Goal: Book appointment/travel/reservation

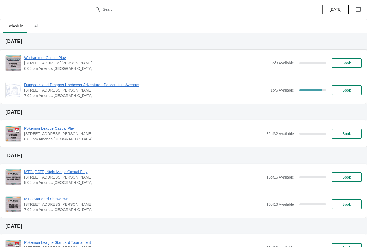
click at [354, 66] on button "Book" at bounding box center [347, 63] width 30 height 10
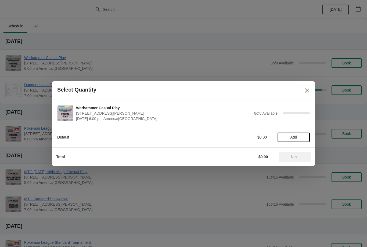
click at [294, 136] on span "Add" at bounding box center [294, 137] width 7 height 4
click at [303, 136] on icon at bounding box center [303, 137] width 6 height 6
click at [299, 160] on button "Next" at bounding box center [295, 157] width 32 height 10
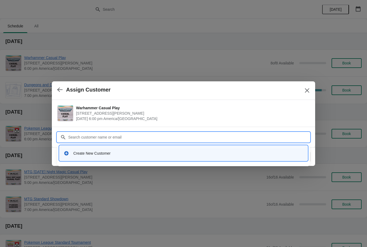
click at [58, 85] on button "button" at bounding box center [60, 90] width 10 height 10
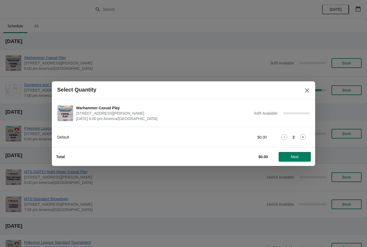
click at [285, 134] on icon at bounding box center [285, 137] width 6 height 6
click at [303, 138] on icon at bounding box center [303, 137] width 6 height 6
click at [303, 136] on icon at bounding box center [303, 137] width 6 height 6
click at [286, 135] on icon at bounding box center [285, 137] width 6 height 6
click at [296, 156] on span "Next" at bounding box center [295, 157] width 8 height 4
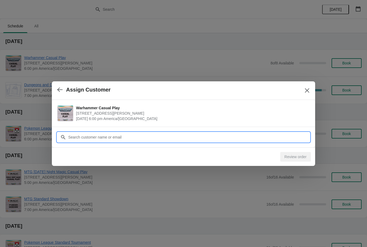
click at [133, 137] on input "Customer" at bounding box center [189, 138] width 242 height 10
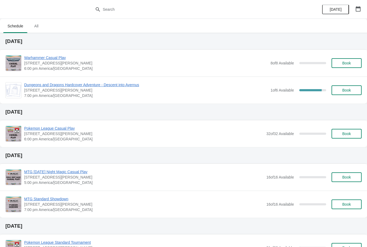
click at [351, 57] on div "Warhammer Casual Play 2040 Louetta Rd Ste I Spring, TX 77388 6:00 pm America/Ch…" at bounding box center [193, 63] width 338 height 16
click at [354, 59] on button "Book" at bounding box center [347, 63] width 30 height 10
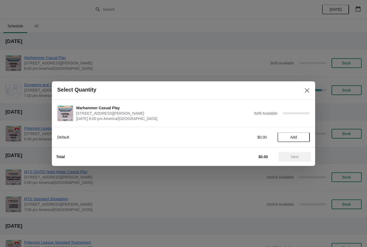
click at [299, 138] on span "Add" at bounding box center [294, 137] width 23 height 4
click at [303, 139] on icon at bounding box center [303, 137] width 6 height 6
click at [292, 160] on button "Next" at bounding box center [295, 157] width 32 height 10
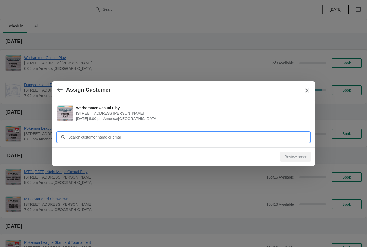
click at [137, 137] on input "Customer" at bounding box center [189, 138] width 242 height 10
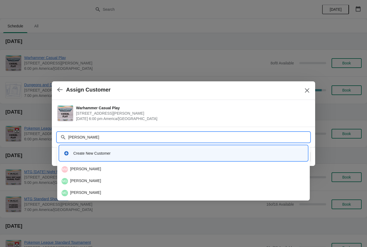
type input "Micheal"
click at [307, 88] on icon "Close" at bounding box center [307, 90] width 5 height 5
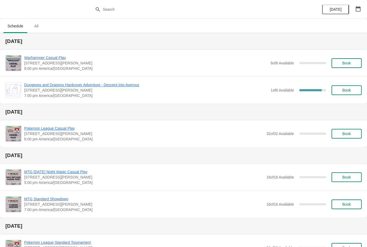
click at [358, 12] on button "button" at bounding box center [359, 9] width 10 height 10
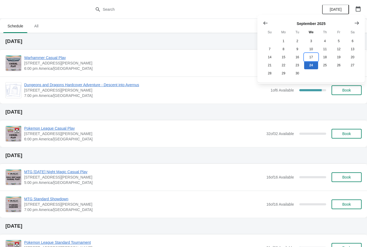
click at [311, 57] on button "17" at bounding box center [311, 57] width 14 height 8
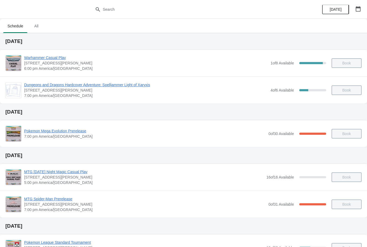
click at [52, 56] on span "Warhammer Casual Play" at bounding box center [146, 57] width 244 height 5
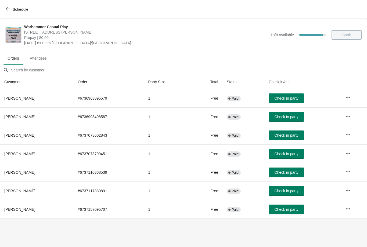
click at [4, 10] on button "Schedule" at bounding box center [18, 10] width 30 height 10
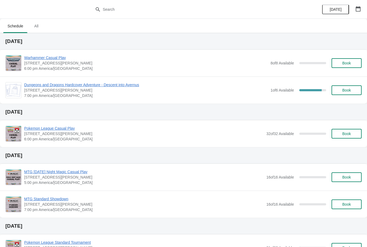
click at [354, 60] on button "Book" at bounding box center [347, 63] width 30 height 10
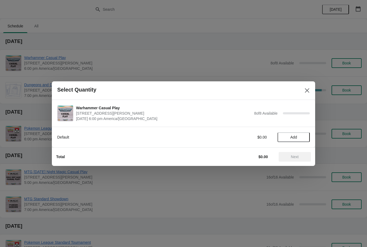
click at [292, 138] on span "Add" at bounding box center [294, 137] width 7 height 4
click at [293, 153] on button "Next" at bounding box center [295, 157] width 32 height 10
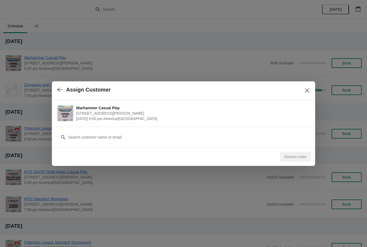
click at [61, 91] on icon "button" at bounding box center [59, 89] width 5 height 5
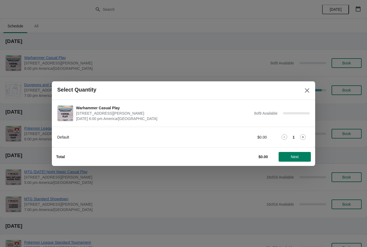
click at [303, 140] on icon at bounding box center [303, 137] width 6 height 6
click at [294, 157] on span "Next" at bounding box center [295, 157] width 8 height 4
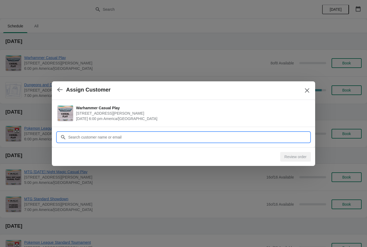
click at [154, 134] on input "Customer" at bounding box center [189, 138] width 242 height 10
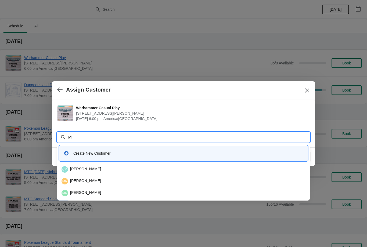
type input "M"
type input "Russel"
click at [94, 190] on div "MR Mike Russell" at bounding box center [184, 193] width 244 height 6
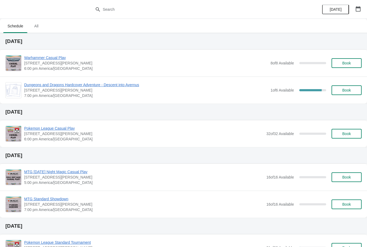
click at [362, 11] on button "button" at bounding box center [359, 9] width 10 height 10
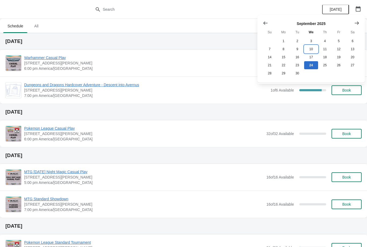
click at [311, 47] on button "10" at bounding box center [311, 49] width 14 height 8
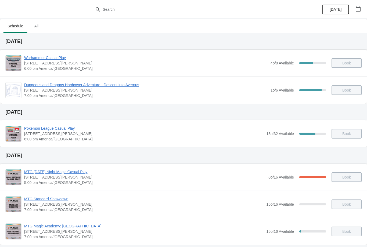
click at [56, 55] on span "Warhammer Casual Play" at bounding box center [146, 57] width 244 height 5
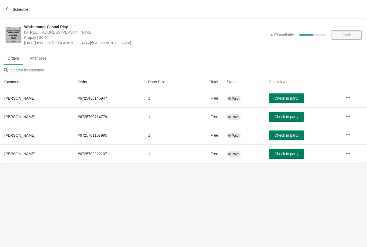
click at [12, 6] on button "Schedule" at bounding box center [18, 10] width 30 height 10
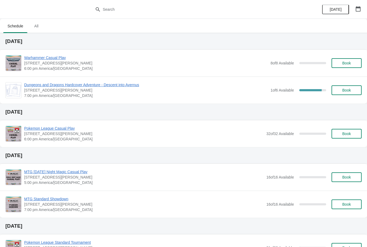
click at [104, 85] on span "Dungeons and Dragons Hardcover Adventure - Descent into Avernus" at bounding box center [146, 84] width 244 height 5
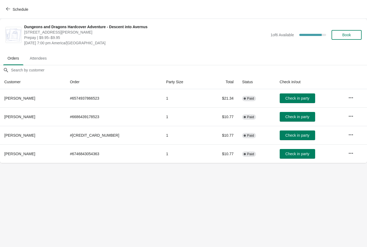
click at [6, 8] on icon "button" at bounding box center [8, 9] width 4 height 4
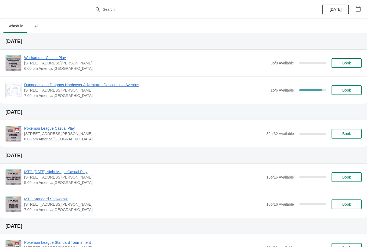
click at [358, 7] on icon "button" at bounding box center [358, 8] width 5 height 5
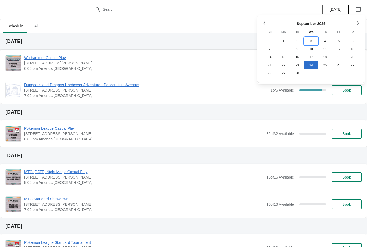
click at [312, 37] on button "3" at bounding box center [311, 41] width 14 height 8
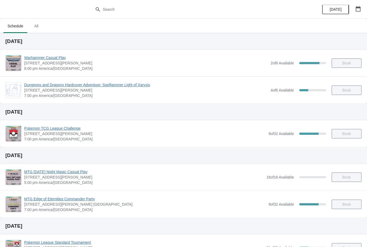
click at [58, 58] on span "Warhammer Casual Play" at bounding box center [146, 57] width 244 height 5
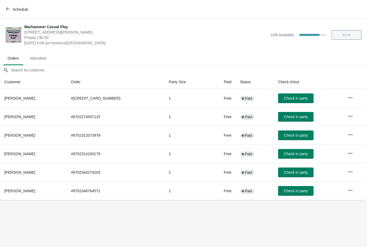
click at [7, 7] on icon "button" at bounding box center [8, 9] width 4 height 4
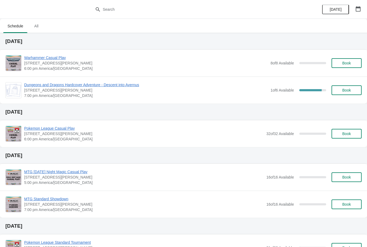
click at [352, 65] on span "Book" at bounding box center [347, 63] width 20 height 4
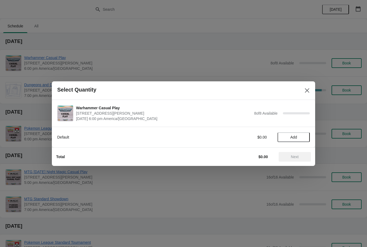
click at [297, 136] on span "Add" at bounding box center [294, 137] width 7 height 4
click at [304, 138] on icon at bounding box center [303, 137] width 6 height 6
click at [296, 159] on span "Next" at bounding box center [295, 157] width 8 height 4
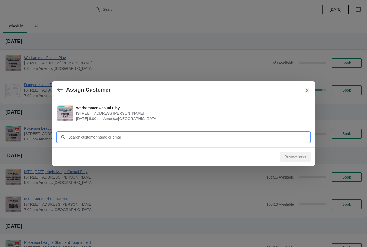
click at [173, 139] on input "Customer" at bounding box center [189, 138] width 242 height 10
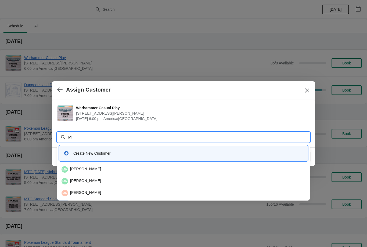
type input "M"
type input "Ru"
